Goal: Submit feedback/report problem: Provide input to the site owners about the experience or issues

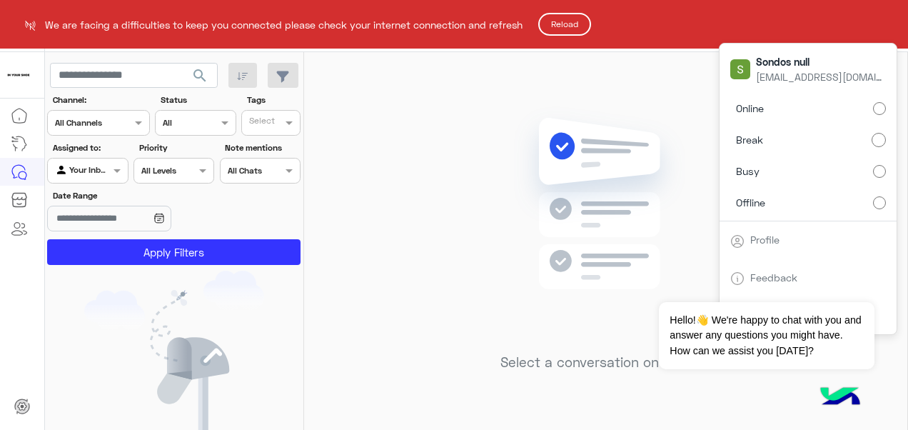
click at [580, 21] on button "Reload" at bounding box center [564, 24] width 53 height 23
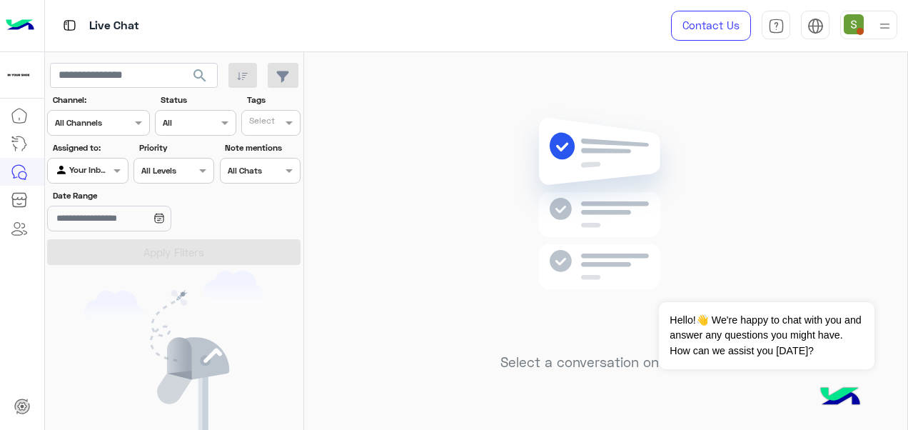
click at [866, 31] on div at bounding box center [868, 25] width 57 height 29
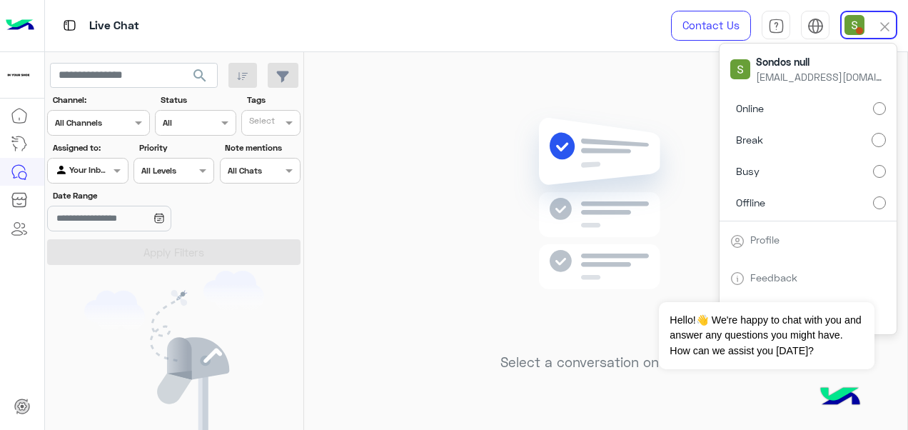
click at [848, 116] on label "Online" at bounding box center [808, 109] width 156 height 26
click at [578, 190] on img at bounding box center [605, 224] width 206 height 237
